Goal: Task Accomplishment & Management: Manage account settings

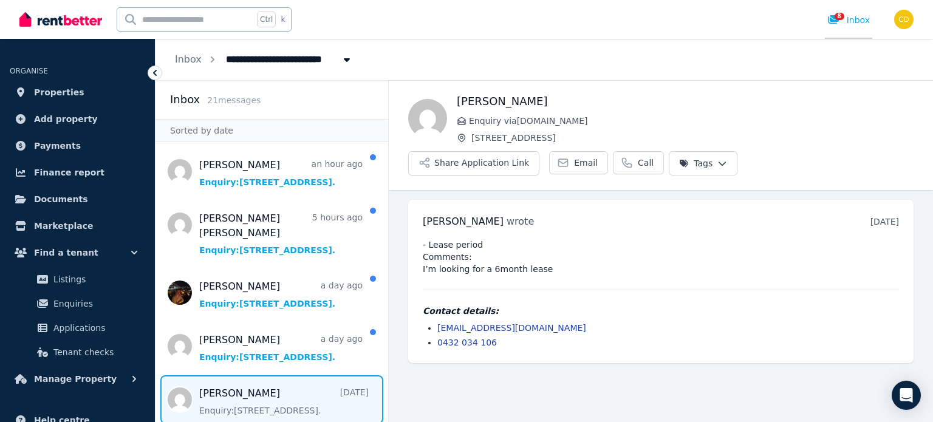
click at [841, 20] on span "8" at bounding box center [839, 16] width 10 height 7
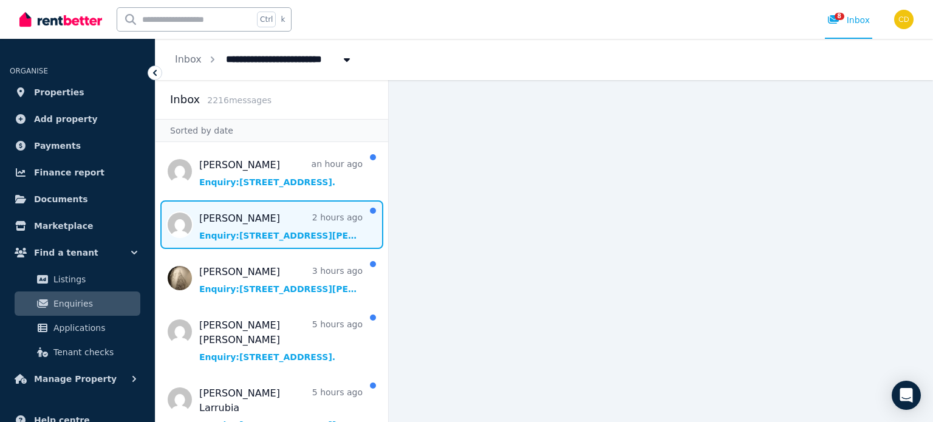
click at [308, 225] on span "Message list" at bounding box center [271, 224] width 233 height 49
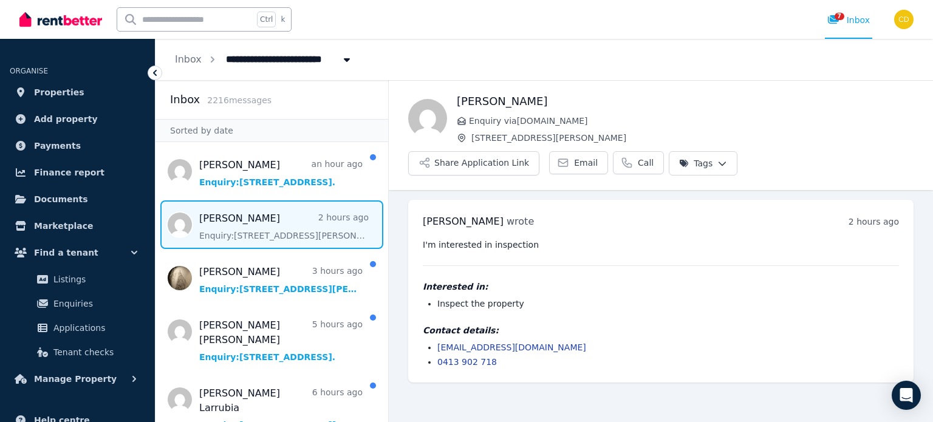
click at [172, 26] on input "text" at bounding box center [185, 19] width 136 height 23
type input "******"
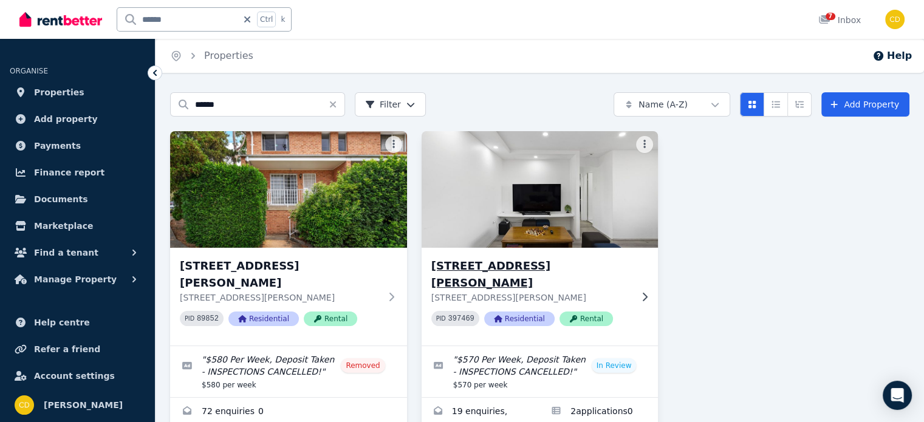
click at [527, 291] on p "10/52 Weston St, Harris Park NSW 2150" at bounding box center [531, 297] width 200 height 12
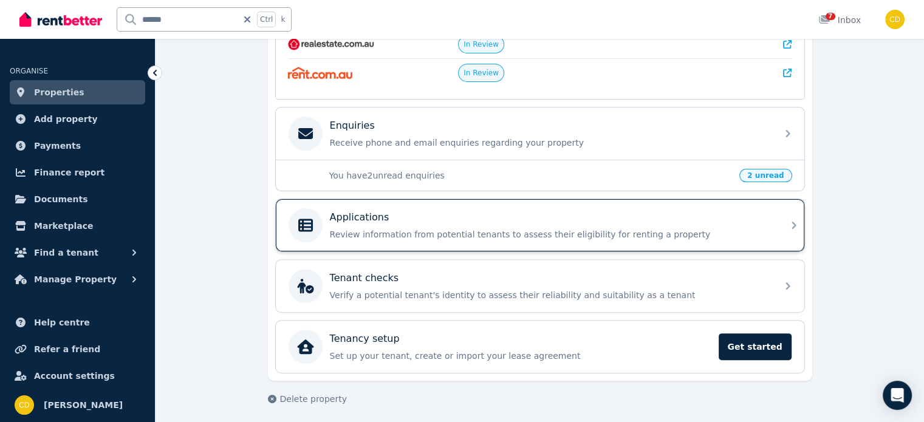
scroll to position [328, 0]
click at [511, 230] on p "Review information from potential tenants to assess their eligibility for renti…" at bounding box center [550, 234] width 440 height 12
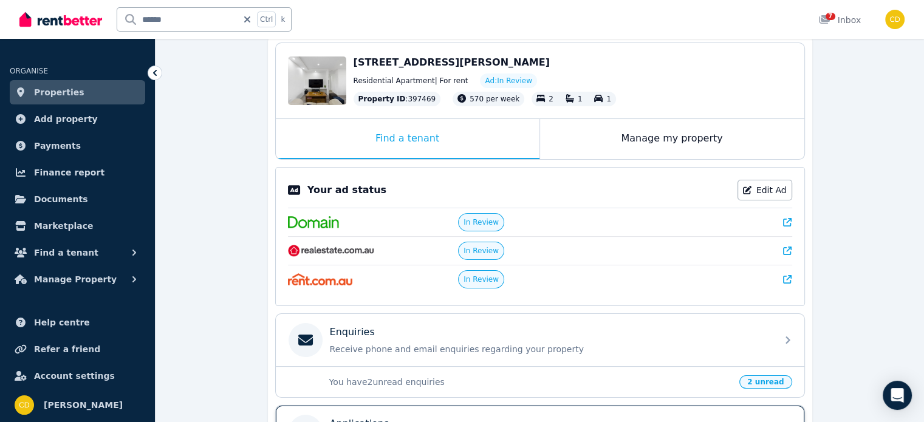
scroll to position [328, 0]
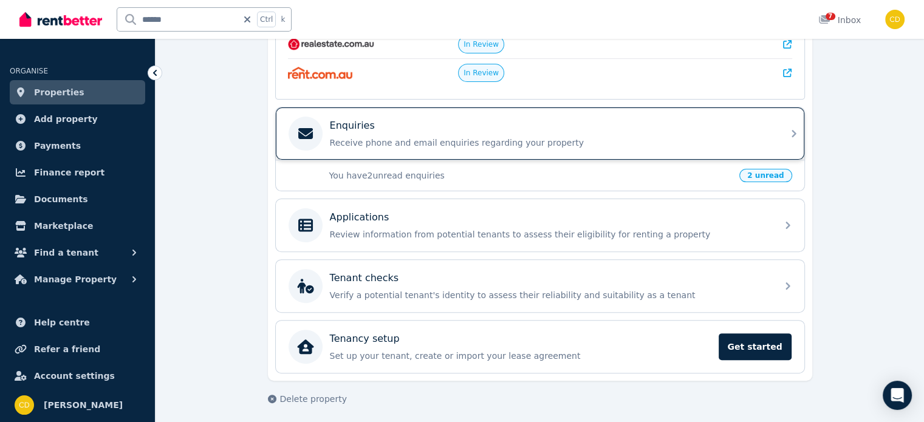
click at [465, 137] on p "Receive phone and email enquiries regarding your property" at bounding box center [550, 143] width 440 height 12
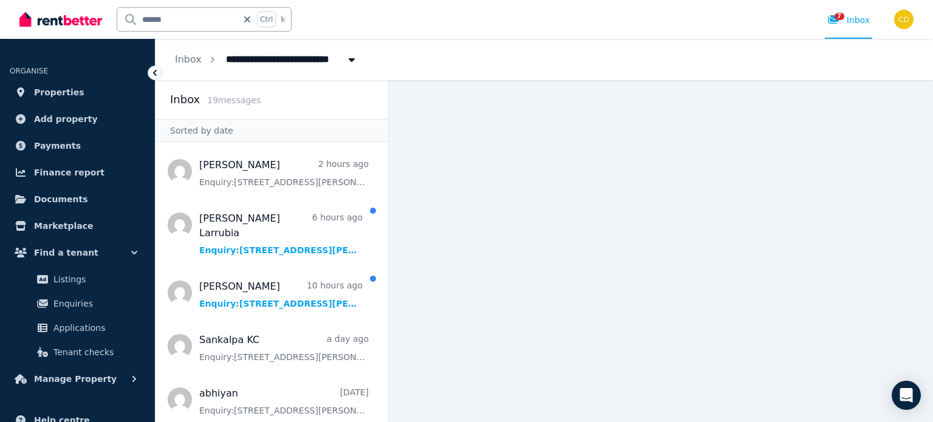
click at [497, 180] on main at bounding box center [661, 251] width 544 height 342
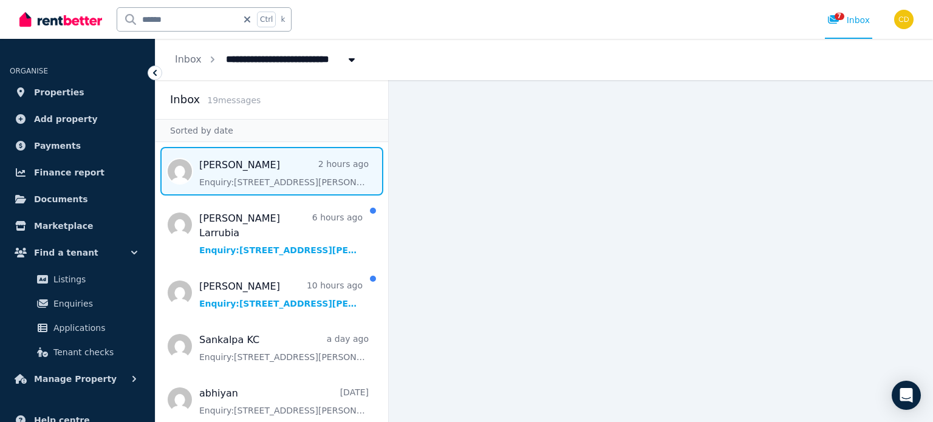
click at [270, 182] on span "Message list" at bounding box center [271, 171] width 233 height 49
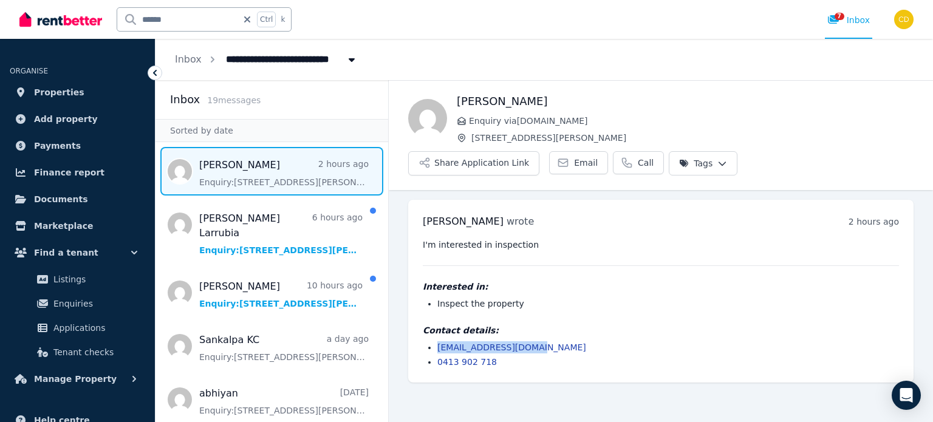
drag, startPoint x: 588, startPoint y: 313, endPoint x: 430, endPoint y: 312, distance: 158.5
click at [437, 341] on li "susharma518@gmail.com" at bounding box center [668, 347] width 462 height 12
copy link "susharma518@gmail.com"
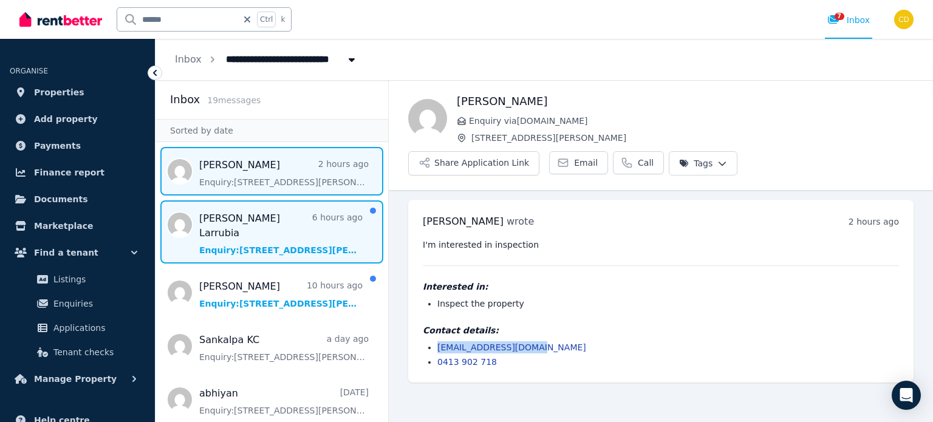
click at [275, 225] on span "Message list" at bounding box center [271, 231] width 233 height 63
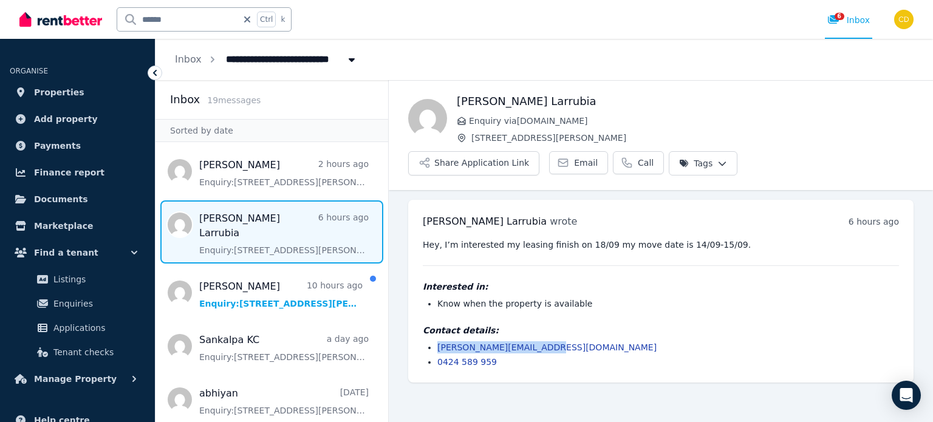
drag, startPoint x: 557, startPoint y: 315, endPoint x: 425, endPoint y: 315, distance: 131.8
click at [425, 341] on ul "lucas.larrubia@yahoo.com 0424 589 959" at bounding box center [661, 354] width 476 height 27
copy link "lucas.larrubia@yahoo.com"
click at [234, 277] on span "Message list" at bounding box center [271, 292] width 233 height 49
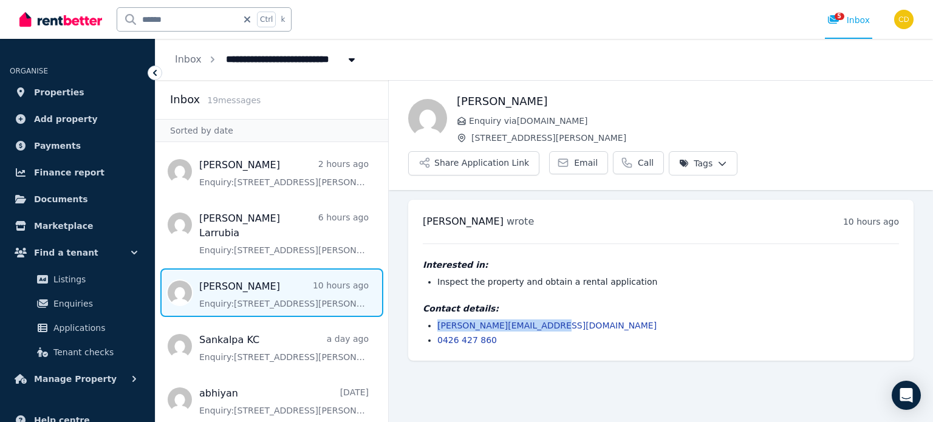
drag, startPoint x: 540, startPoint y: 289, endPoint x: 432, endPoint y: 295, distance: 108.8
click at [432, 319] on ul "zeeshan.ali7143@gmail.com 0426 427 860" at bounding box center [661, 332] width 476 height 27
copy link "zeeshan.ali7143@gmail.com"
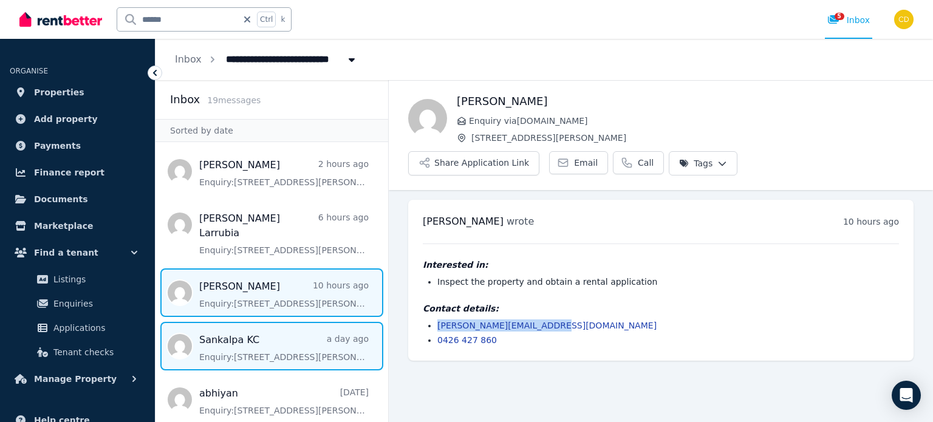
click at [271, 330] on span "Message list" at bounding box center [271, 346] width 233 height 49
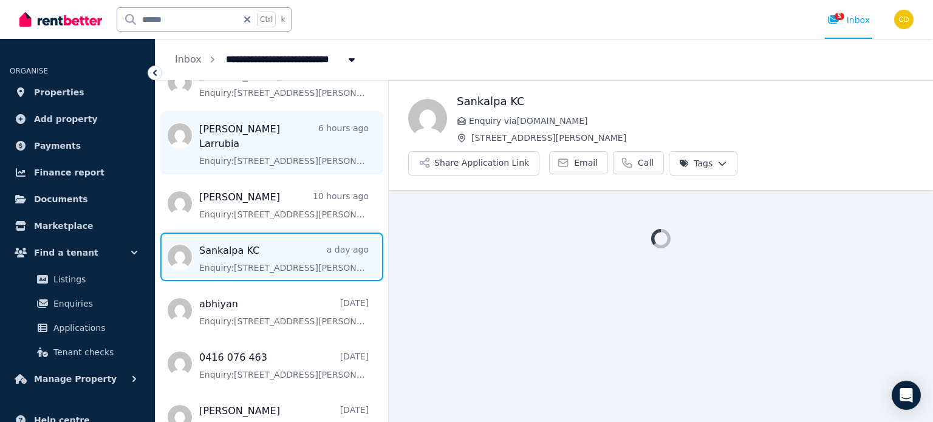
scroll to position [121, 0]
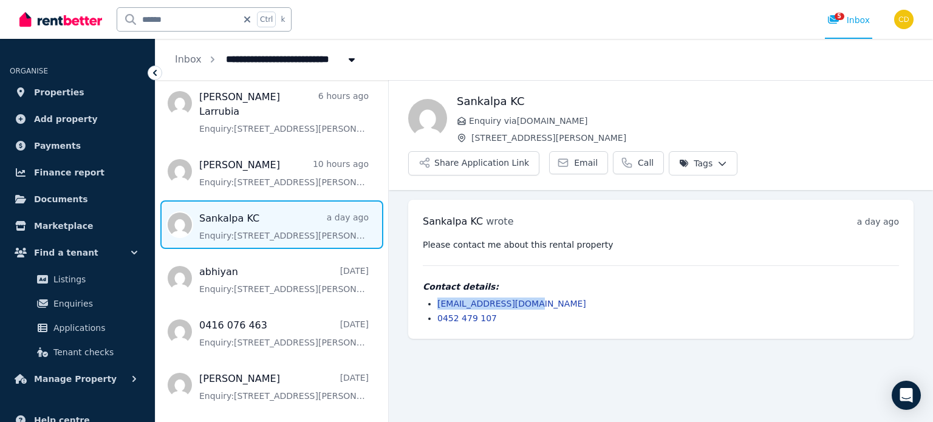
drag, startPoint x: 522, startPoint y: 274, endPoint x: 437, endPoint y: 274, distance: 85.0
click at [437, 298] on li "sankalpkc5@gmail.com" at bounding box center [668, 304] width 462 height 12
copy link "sankalpkc5@gmail.com"
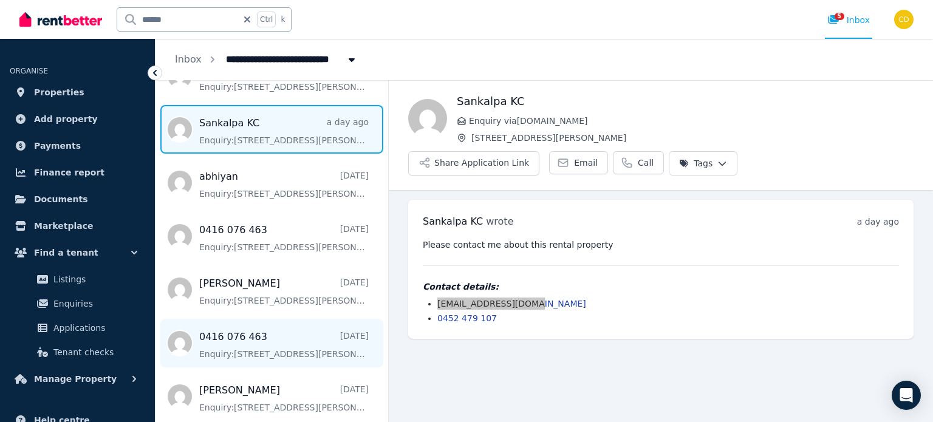
scroll to position [243, 0]
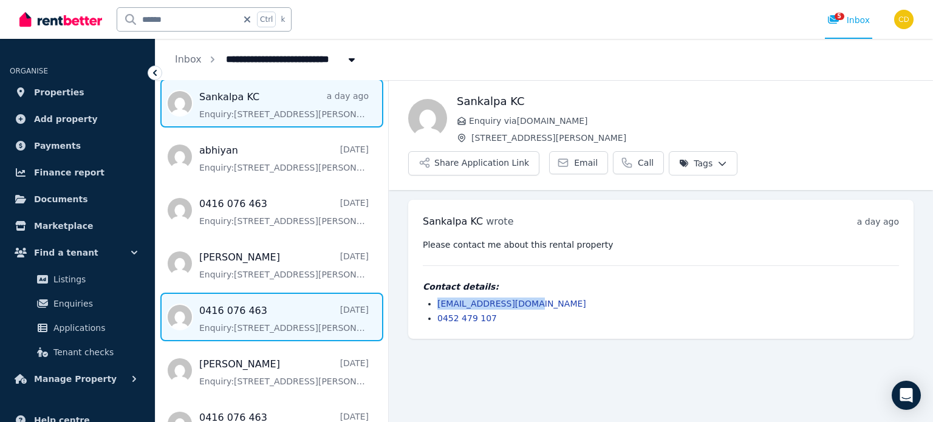
click at [260, 310] on span "Message list" at bounding box center [271, 317] width 233 height 49
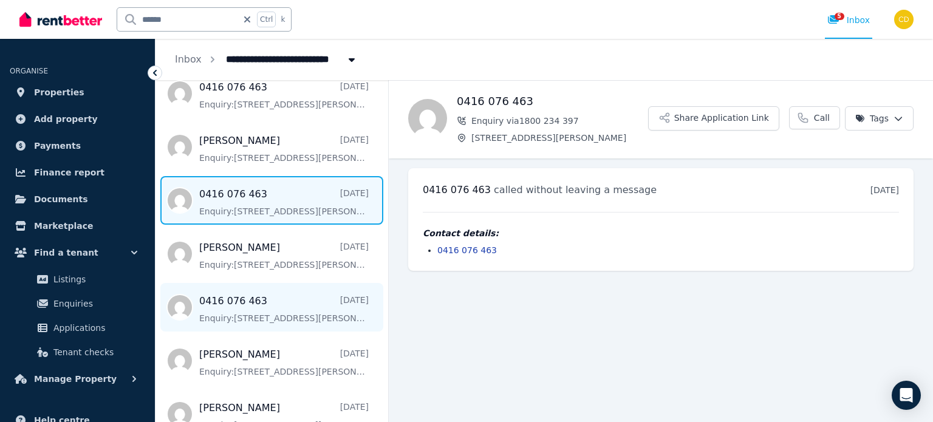
scroll to position [364, 0]
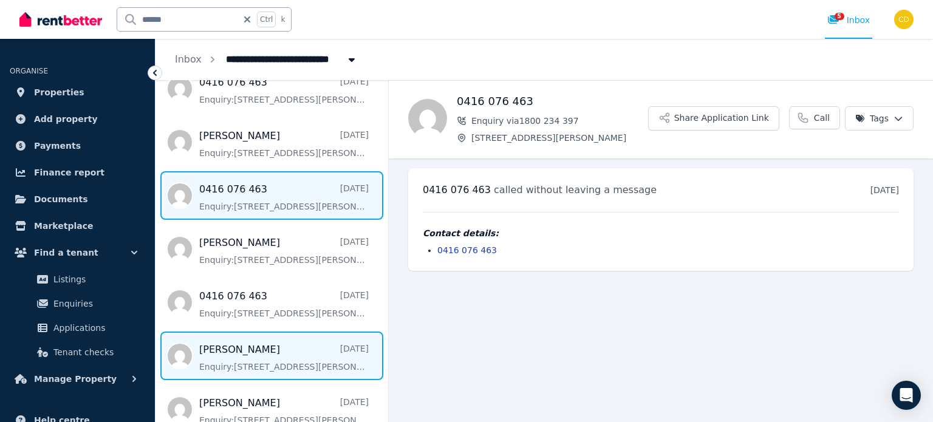
click at [271, 341] on span "Message list" at bounding box center [271, 356] width 233 height 49
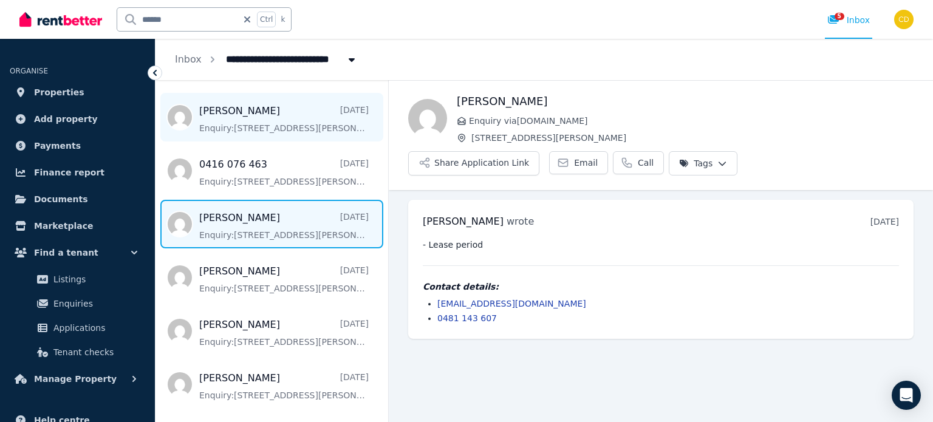
scroll to position [497, 0]
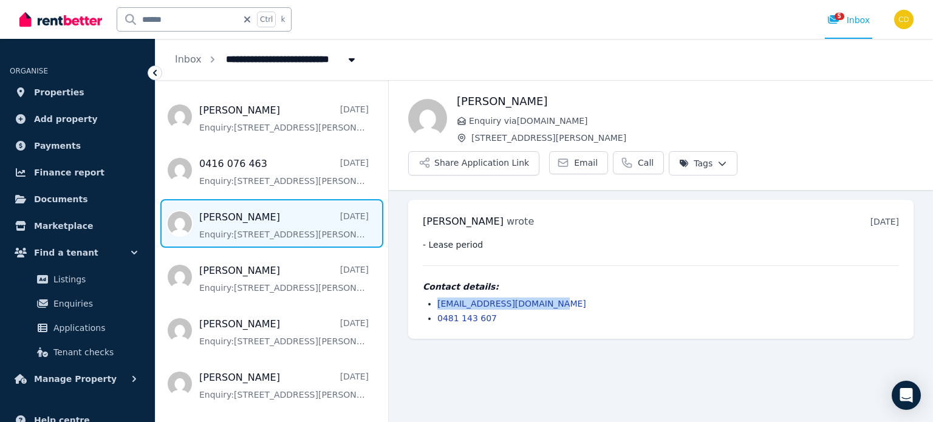
drag, startPoint x: 562, startPoint y: 268, endPoint x: 435, endPoint y: 275, distance: 127.1
click at [435, 298] on ul "sukvinder191911@gmail.com 0481 143 607" at bounding box center [661, 311] width 476 height 27
copy link "sukvinder191911@gmail.com"
click at [483, 332] on main "Back sukhvinder Enquiry via Domain.com.au 10/52 Weston St, Harris Park Share Ap…" at bounding box center [661, 251] width 544 height 342
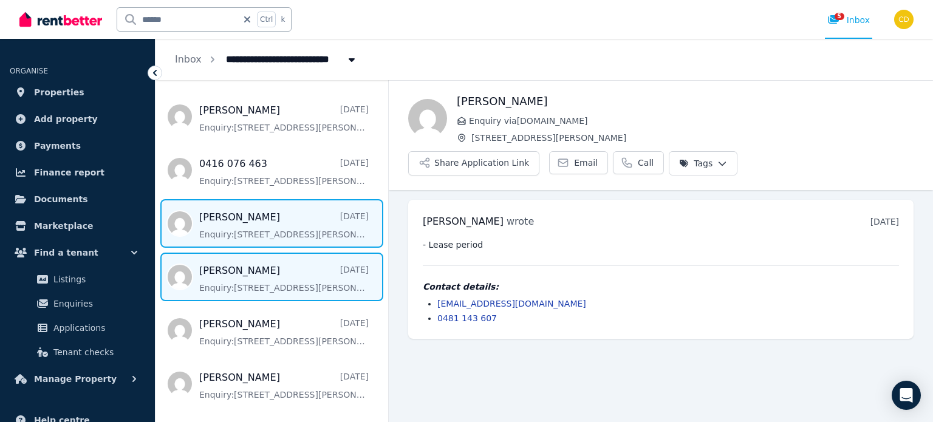
click at [274, 260] on span "Message list" at bounding box center [271, 277] width 233 height 49
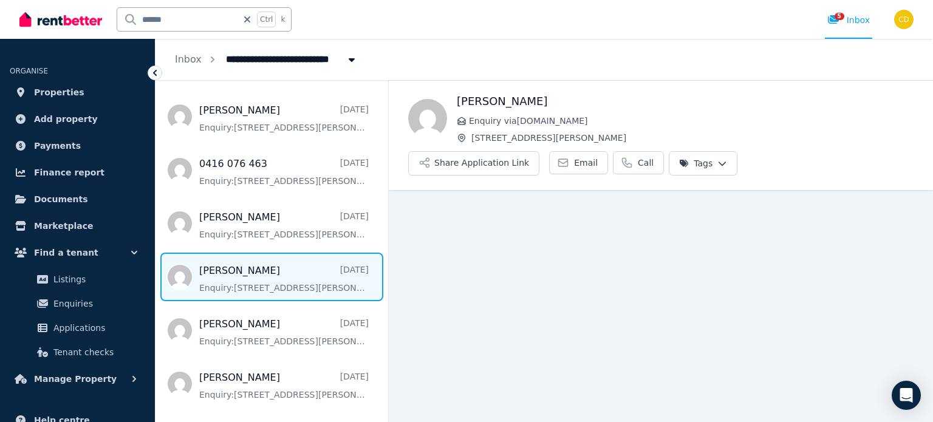
scroll to position [740, 0]
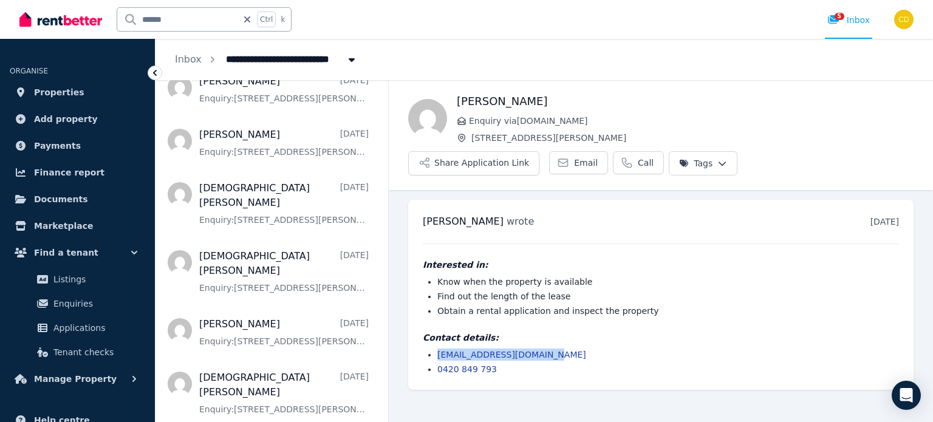
drag, startPoint x: 494, startPoint y: 325, endPoint x: 406, endPoint y: 322, distance: 88.1
click at [406, 322] on ul "Pushpa wrote 3 days ago 10:32 am on Mon, 11 Aug 2025 Interested in: Know when t…" at bounding box center [661, 295] width 544 height 210
copy link "mr.prbhattarai@gmail.com"
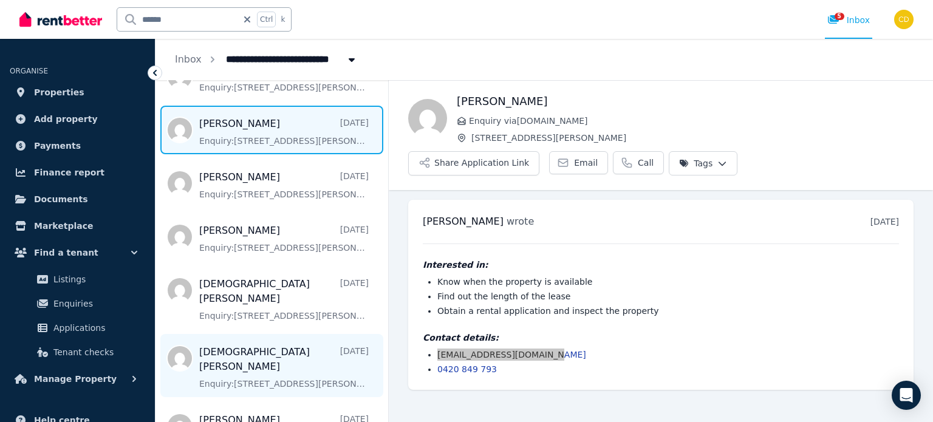
scroll to position [618, 0]
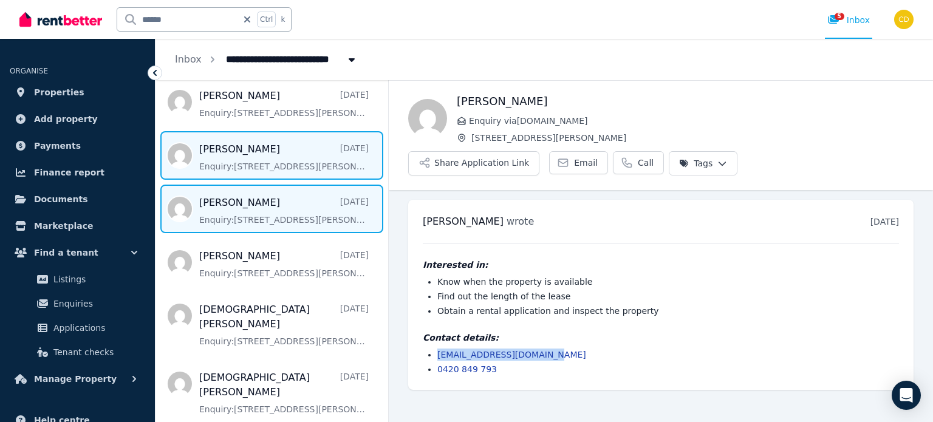
click at [290, 191] on span "Message list" at bounding box center [271, 209] width 233 height 49
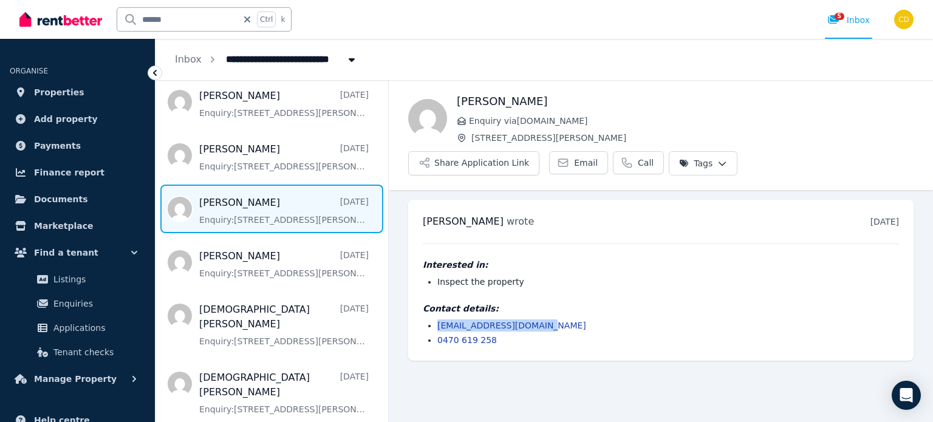
drag, startPoint x: 559, startPoint y: 293, endPoint x: 418, endPoint y: 294, distance: 140.9
click at [418, 294] on div "manish gour wrote 3 days ago 9:18 am on Mon, 11 Aug 2025 Interested in: Inspect…" at bounding box center [660, 280] width 505 height 161
copy link "manishgour777@gmail.com"
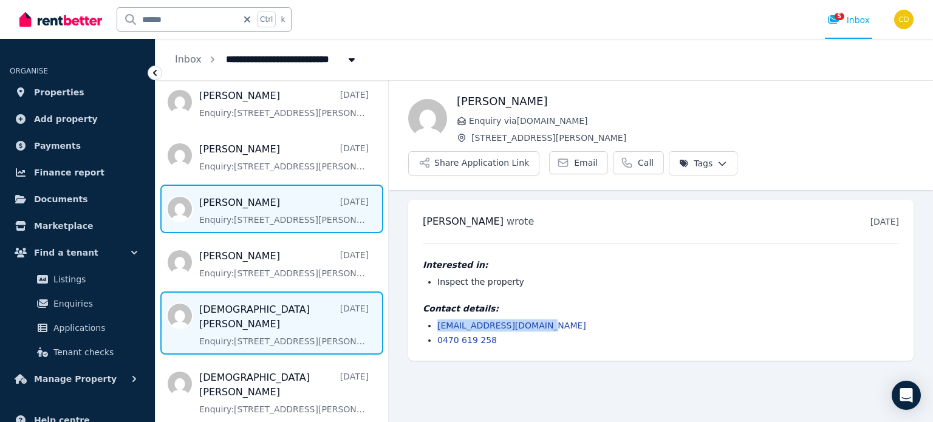
click at [242, 301] on span "Message list" at bounding box center [271, 322] width 233 height 63
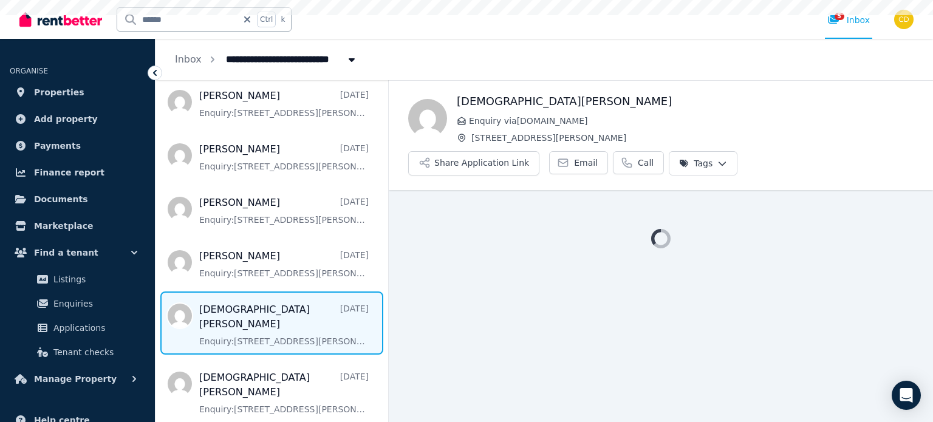
scroll to position [740, 0]
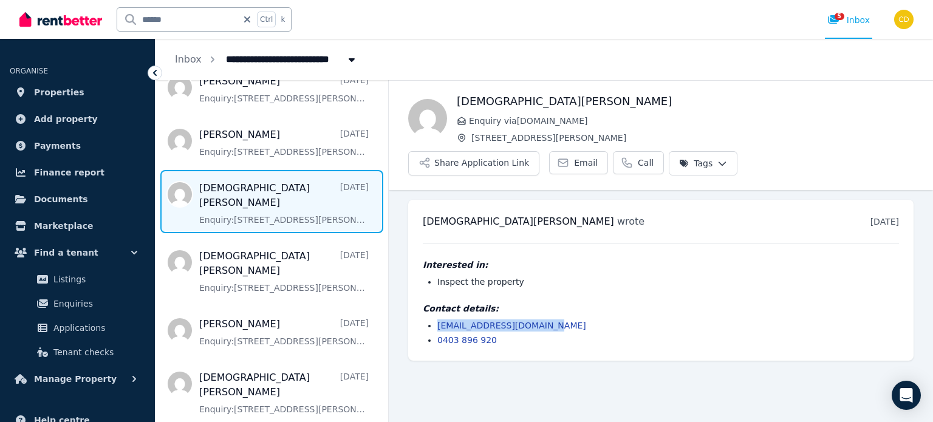
drag, startPoint x: 568, startPoint y: 290, endPoint x: 431, endPoint y: 293, distance: 137.9
click at [437, 319] on li "krishnakonda00@gmail.com" at bounding box center [668, 325] width 462 height 12
copy link "krishnakonda00@gmail.com"
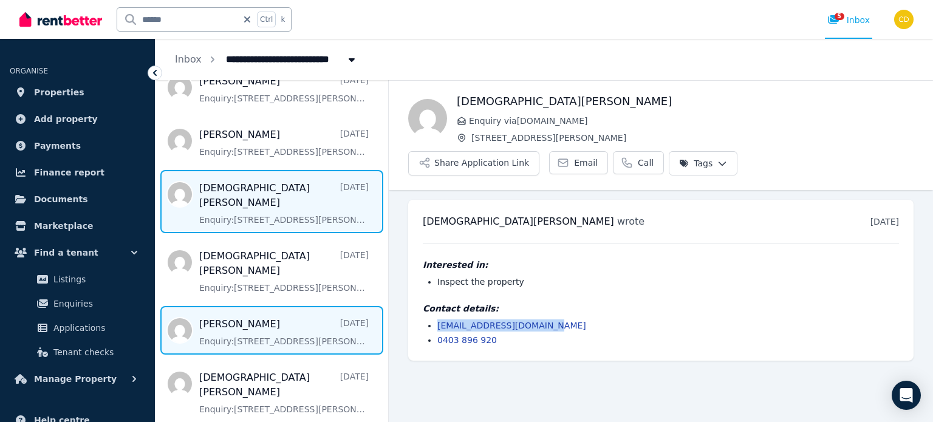
click at [235, 306] on span "Message list" at bounding box center [271, 330] width 233 height 49
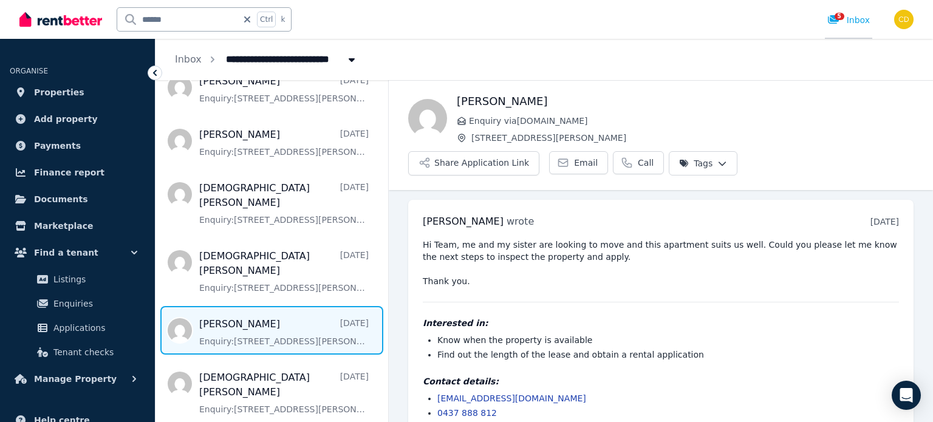
click at [838, 19] on span "5" at bounding box center [839, 16] width 10 height 7
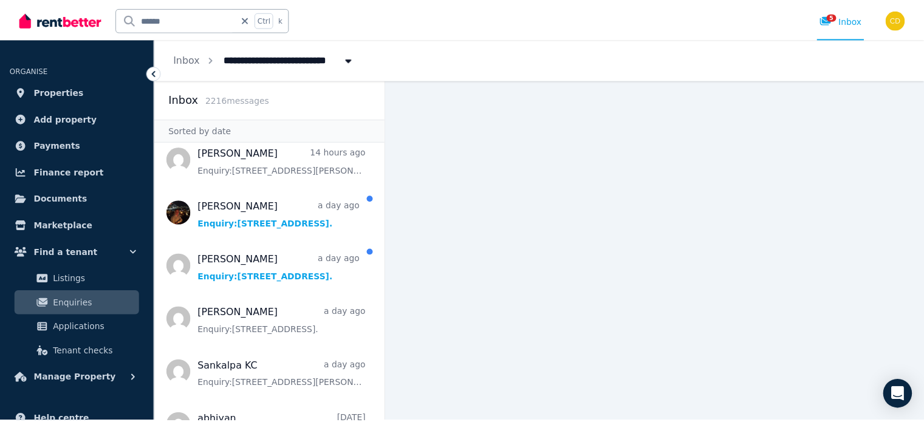
scroll to position [364, 0]
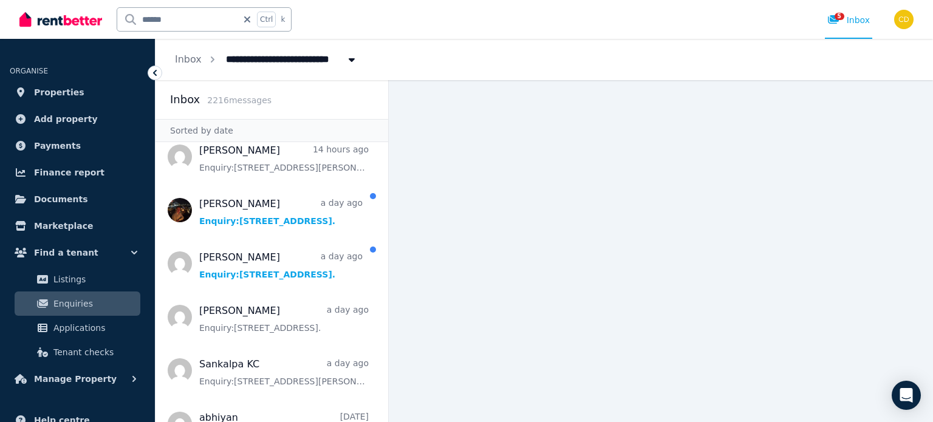
click at [180, 24] on input "******" at bounding box center [177, 19] width 120 height 23
type input "*******"
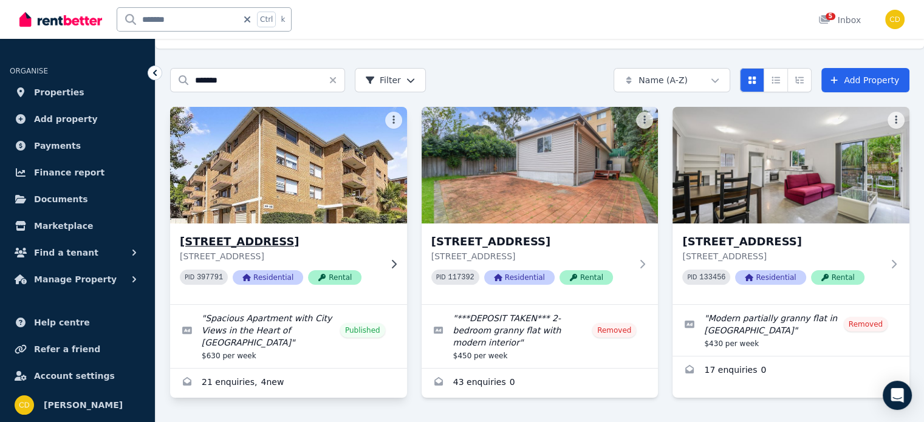
scroll to position [43, 0]
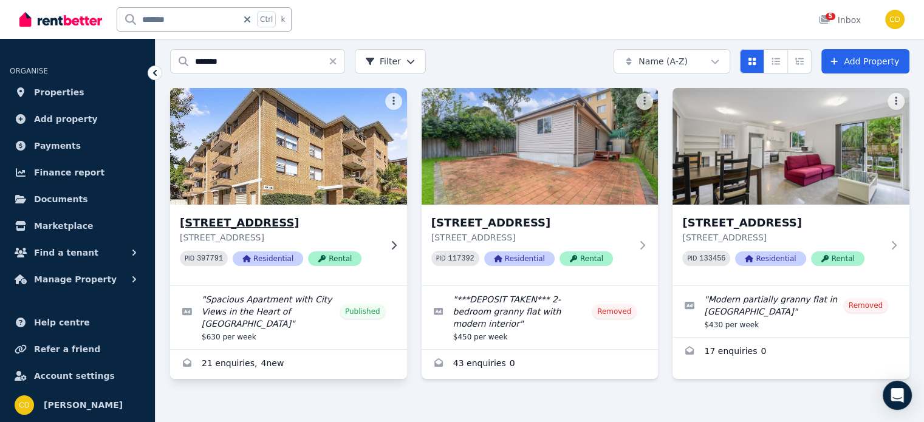
click at [368, 220] on h3 "1/10 Banksia Rd, Caringbah" at bounding box center [280, 222] width 200 height 17
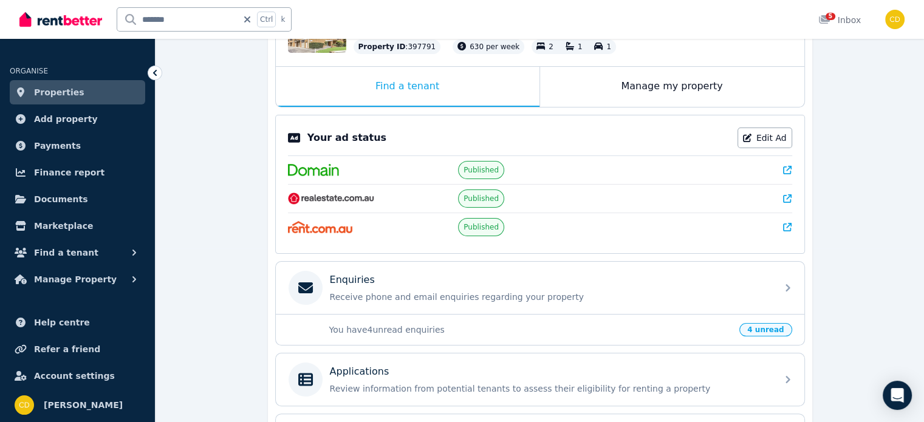
scroll to position [185, 0]
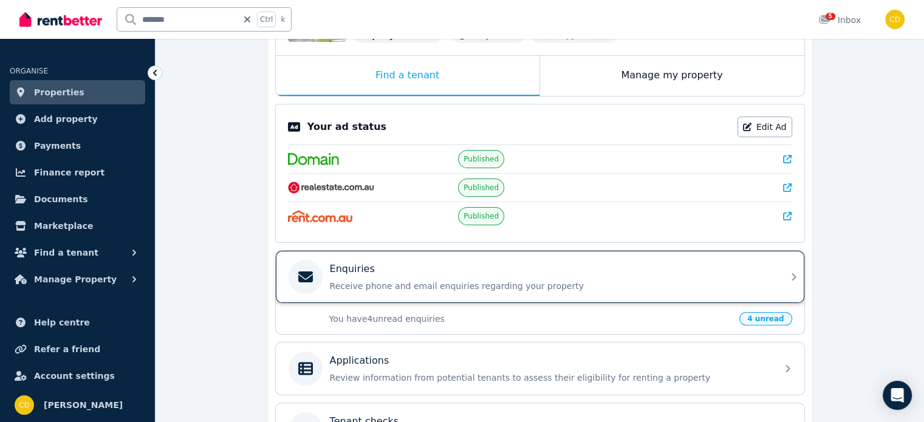
click at [412, 267] on div "Enquiries" at bounding box center [550, 269] width 440 height 15
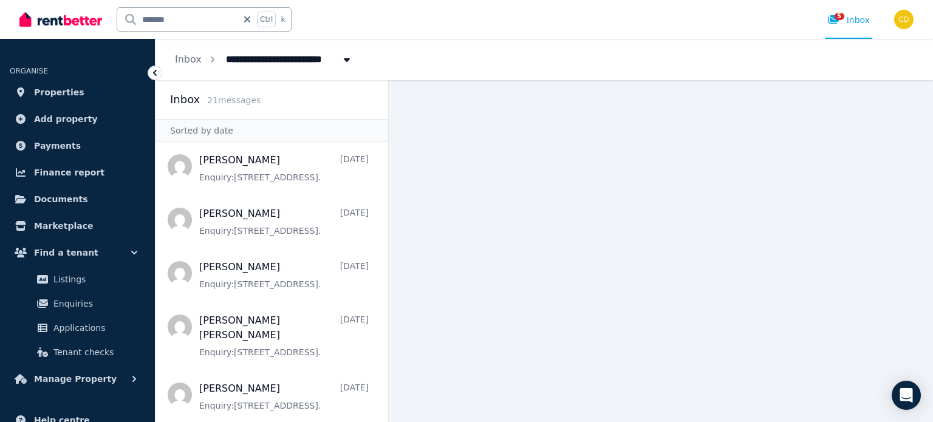
scroll to position [847, 0]
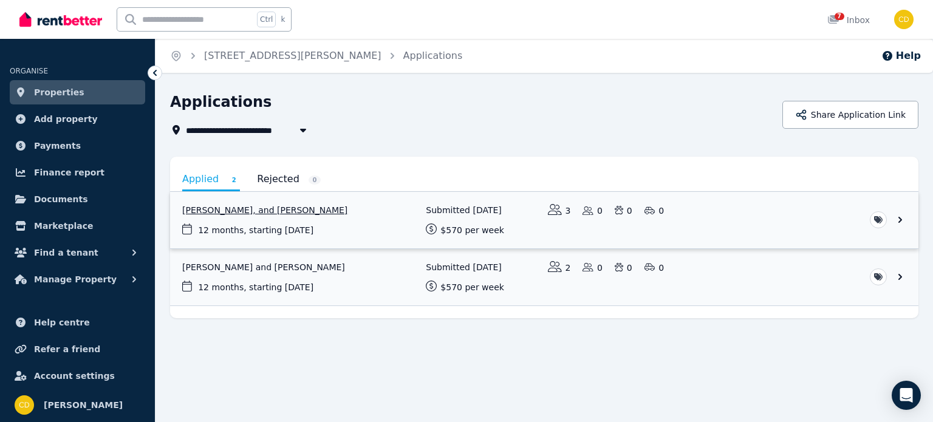
click at [408, 214] on link "View application: Abhiyan Gurung, Sandesh Jimee, and Dikshya Rai" at bounding box center [544, 220] width 748 height 56
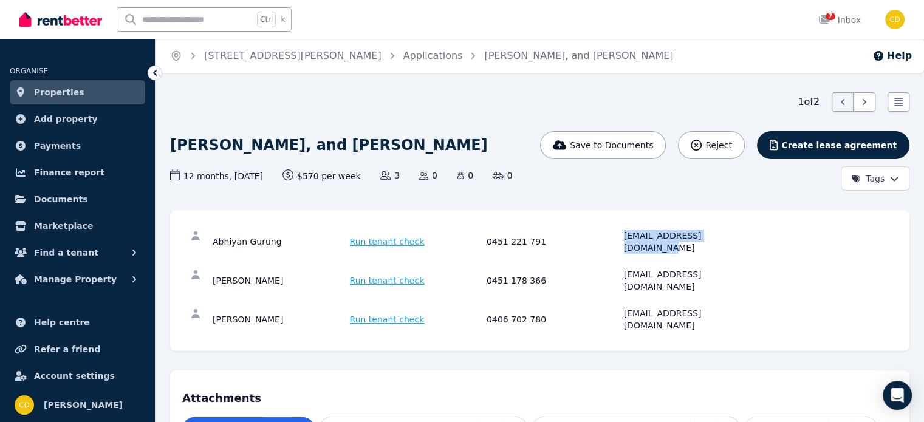
drag, startPoint x: 621, startPoint y: 240, endPoint x: 774, endPoint y: 246, distance: 153.2
click at [774, 246] on div "Abhiyan Gurung Run tenant check 0451 221 791 abhiyangurung12@gmail.com" at bounding box center [539, 241] width 715 height 39
copy div "abhiyangurung12@gmail.com"
drag, startPoint x: 619, startPoint y: 265, endPoint x: 45, endPoint y: 184, distance: 579.5
click at [765, 261] on div "Sandesh Jimee Run tenant check 0451 178 366 sandeshyakkha16@gmail.com" at bounding box center [539, 280] width 715 height 39
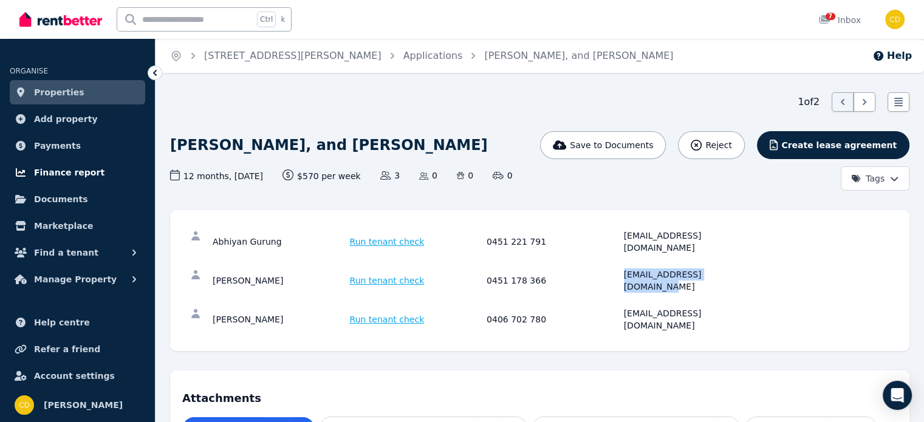
copy div "sandeshyakkha16@gmail.com"
drag, startPoint x: 617, startPoint y: 285, endPoint x: 754, endPoint y: 288, distance: 136.7
click at [754, 307] on div "Dikshya Rai Run tenant check 0406 702 780 dikshyar64@gmail.com" at bounding box center [485, 319] width 544 height 24
click at [723, 307] on div "dikshyar64@gmail.com" at bounding box center [691, 319] width 134 height 24
drag, startPoint x: 621, startPoint y: 288, endPoint x: 738, endPoint y: 290, distance: 117.2
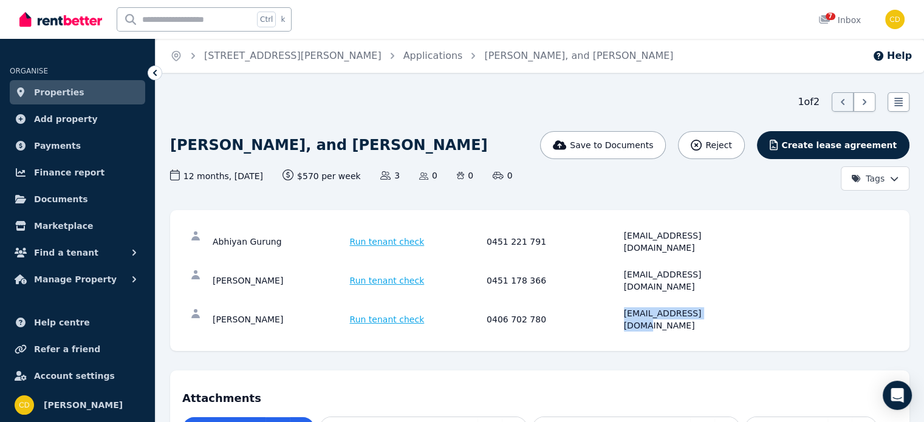
click at [738, 307] on div "Dikshya Rai Run tenant check 0406 702 780 dikshyar64@gmail.com" at bounding box center [485, 319] width 544 height 24
copy div "dikshyar64@gmail.com"
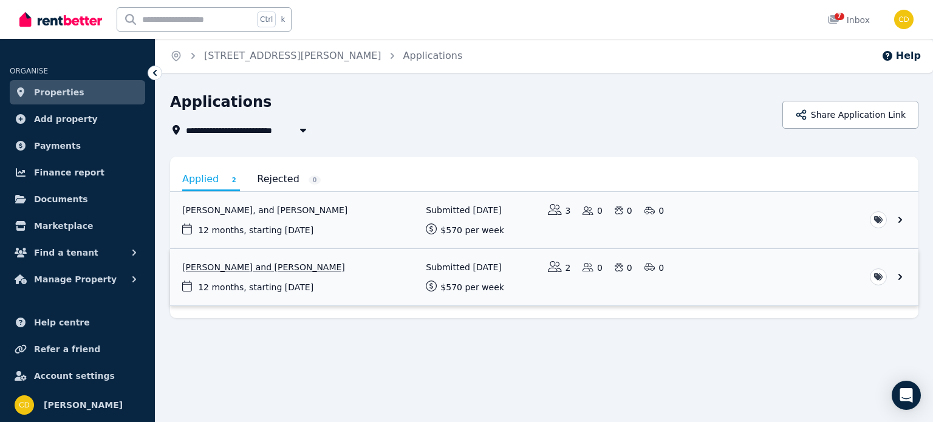
click at [506, 281] on link "View application: Mohini Bhapkar and Sangram Jadhav" at bounding box center [544, 277] width 748 height 56
